Goal: Task Accomplishment & Management: Use online tool/utility

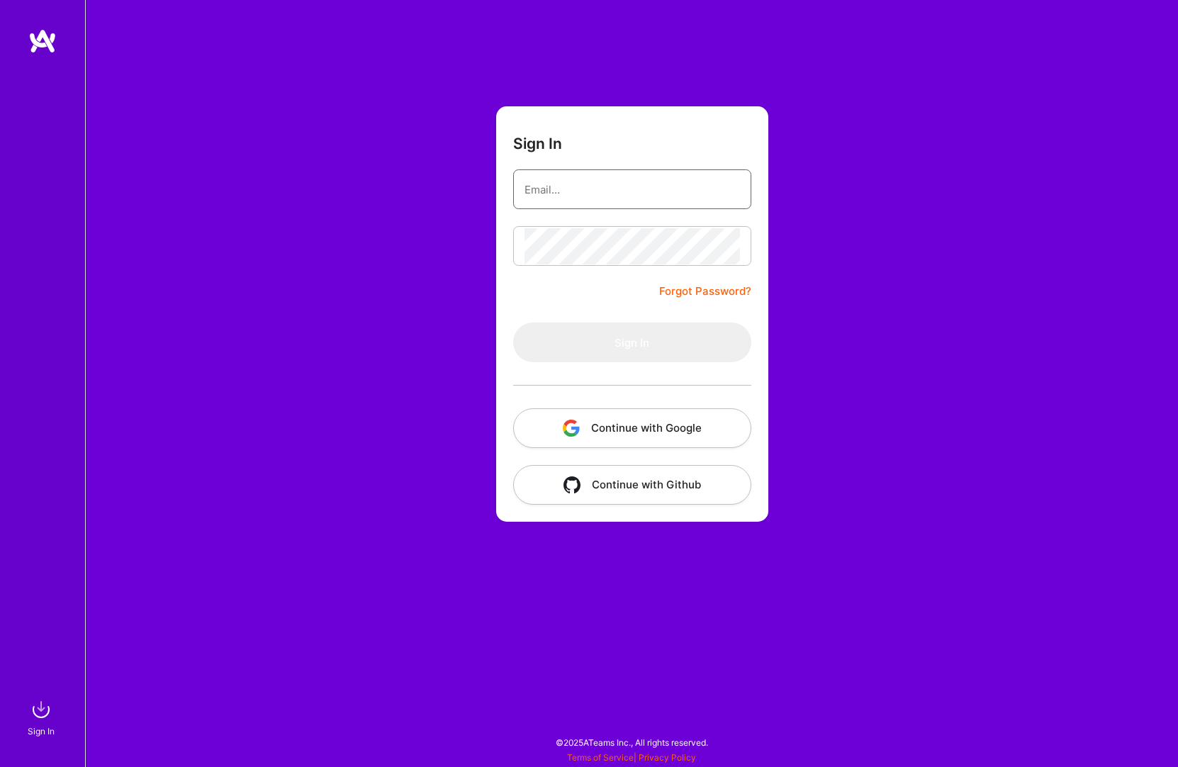
type input "[PERSON_NAME][EMAIL_ADDRESS][PERSON_NAME][DOMAIN_NAME]"
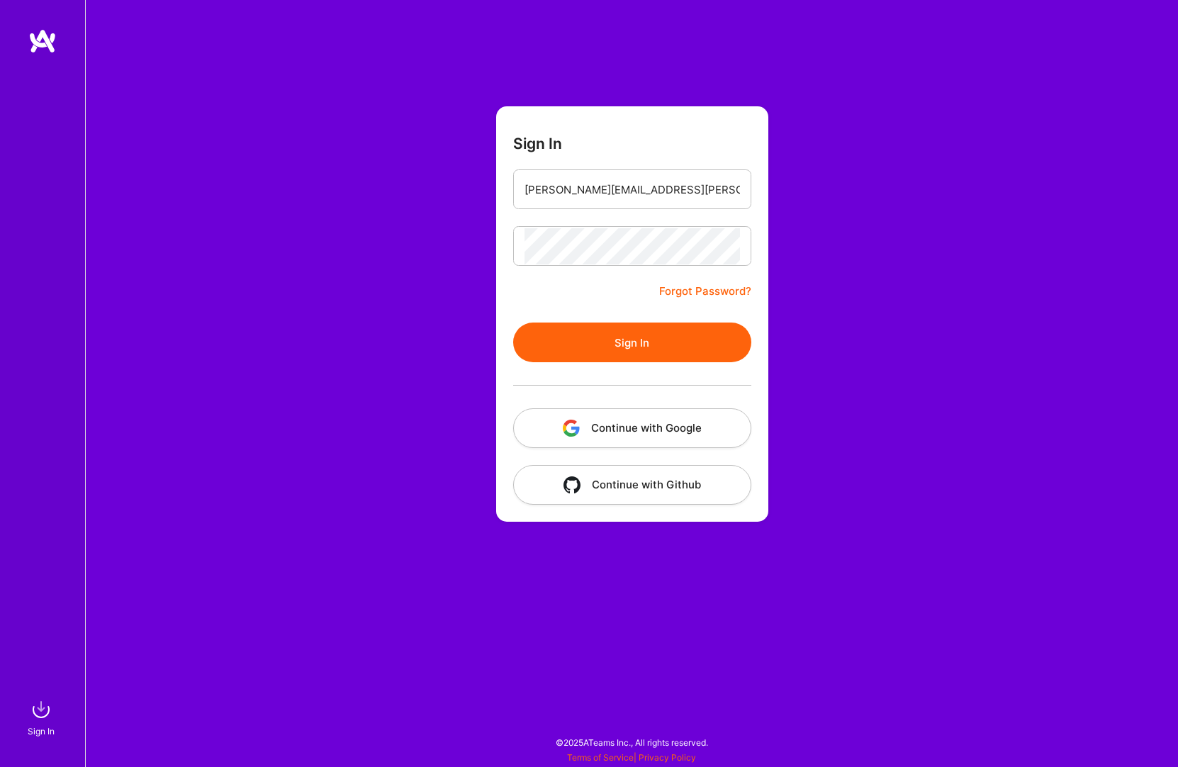
click at [635, 312] on form "Sign In [PERSON_NAME][EMAIL_ADDRESS][PERSON_NAME][DOMAIN_NAME] Forgot Password?…" at bounding box center [632, 313] width 272 height 415
click at [635, 337] on button "Sign In" at bounding box center [632, 342] width 238 height 40
